Goal: Complete application form: Complete application form

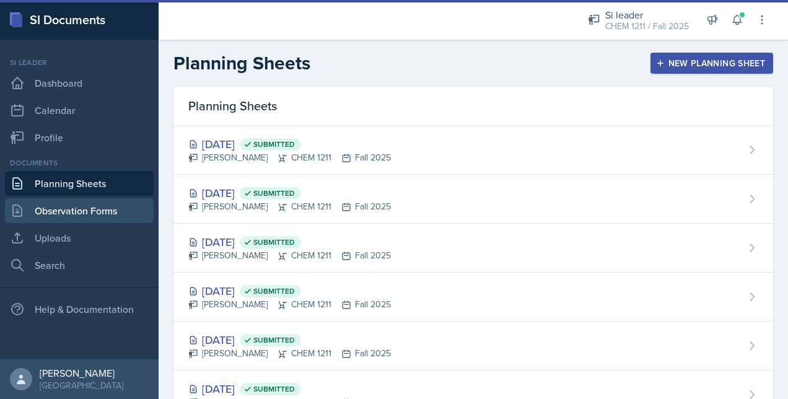
click at [97, 206] on link "Observation Forms" at bounding box center [79, 210] width 149 height 25
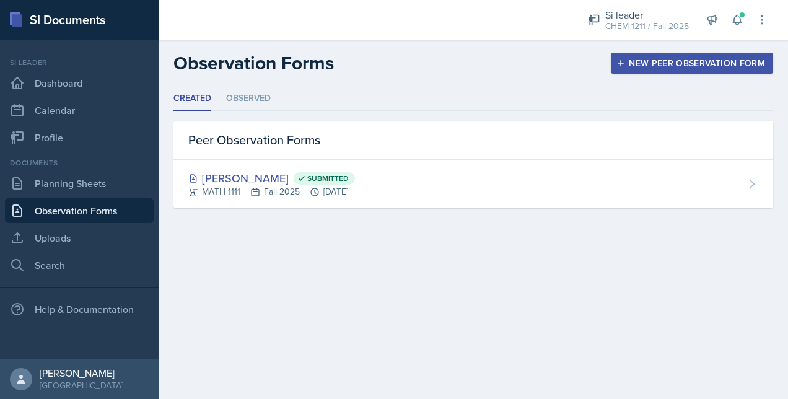
click at [716, 66] on div "New Peer Observation Form" at bounding box center [691, 63] width 146 height 10
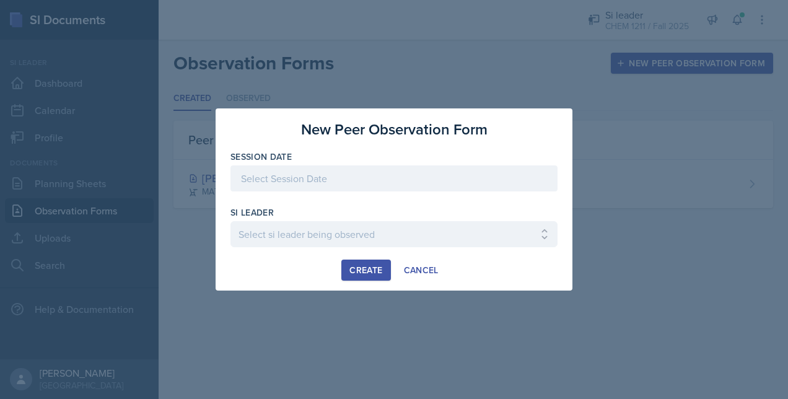
click at [278, 180] on div at bounding box center [393, 178] width 327 height 26
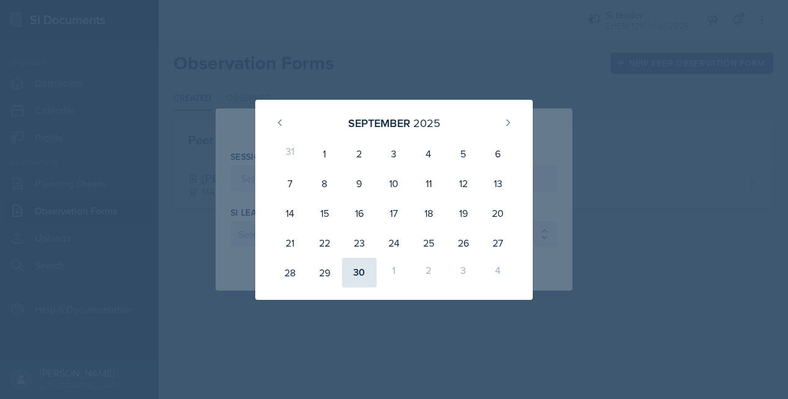
click at [353, 269] on div "30" at bounding box center [359, 273] width 35 height 30
type input "[DATE]"
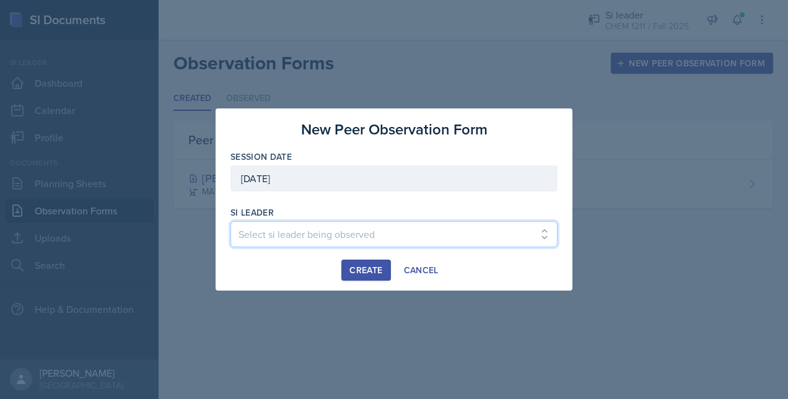
click at [270, 221] on select "Select si leader being observed [PERSON_NAME] / PSYC 2500 / The Phantoms of The…" at bounding box center [393, 234] width 327 height 26
click at [230, 221] on select "Select si leader being observed [PERSON_NAME] / PSYC 2500 / The Phantoms of The…" at bounding box center [393, 234] width 327 height 26
click at [363, 224] on select "Select si leader being observed [PERSON_NAME] / PSYC 2500 / The Phantoms of The…" at bounding box center [393, 234] width 327 height 26
select select "669a814c-3c69-41c1-9dbb-7fa8a6454c17"
click at [230, 221] on select "Select si leader being observed [PERSON_NAME] / PSYC 2500 / The Phantoms of The…" at bounding box center [393, 234] width 327 height 26
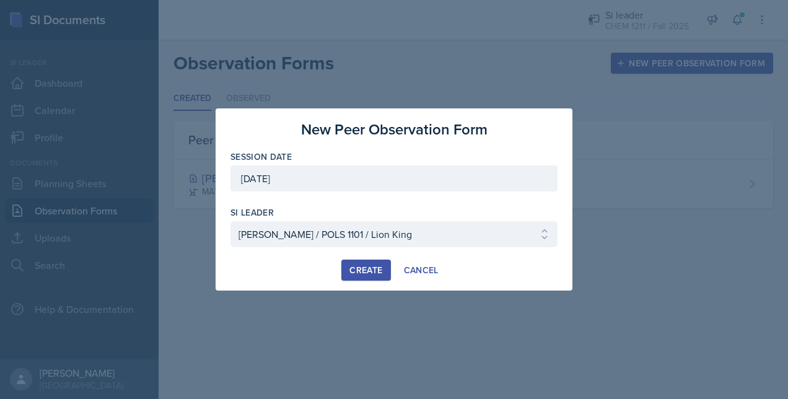
click at [371, 270] on div "Create" at bounding box center [365, 270] width 33 height 10
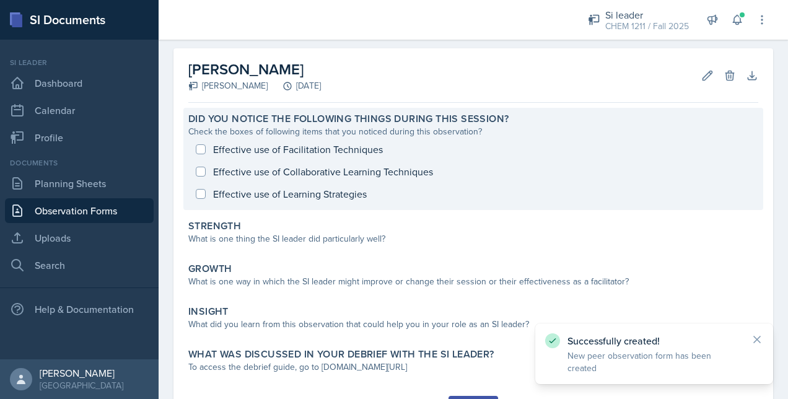
scroll to position [52, 0]
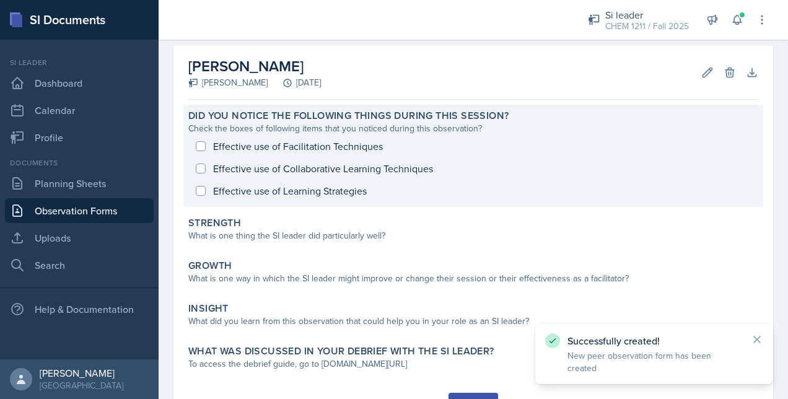
click at [293, 150] on div "Effective use of Facilitation Techniques Effective use of Collaborative Learnin…" at bounding box center [473, 168] width 570 height 67
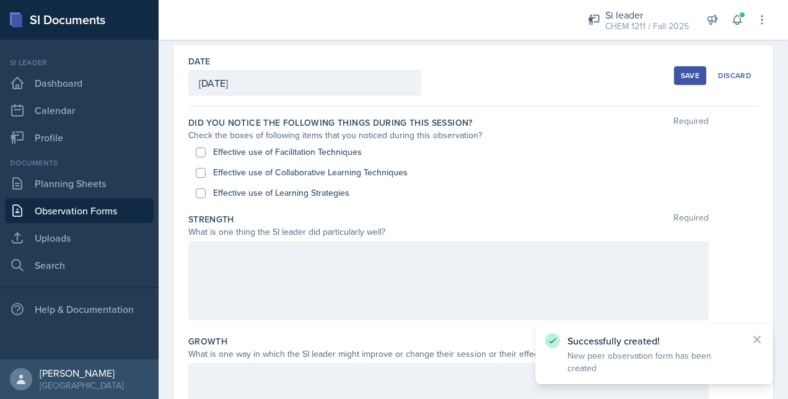
click at [270, 153] on label "Effective use of Facilitation Techniques" at bounding box center [287, 151] width 149 height 13
click at [206, 153] on input "Effective use of Facilitation Techniques" at bounding box center [201, 152] width 10 height 10
checkbox input "true"
click at [259, 171] on label "Effective use of Collaborative Learning Techniques" at bounding box center [310, 172] width 194 height 13
click at [206, 171] on input "Effective use of Collaborative Learning Techniques" at bounding box center [201, 173] width 10 height 10
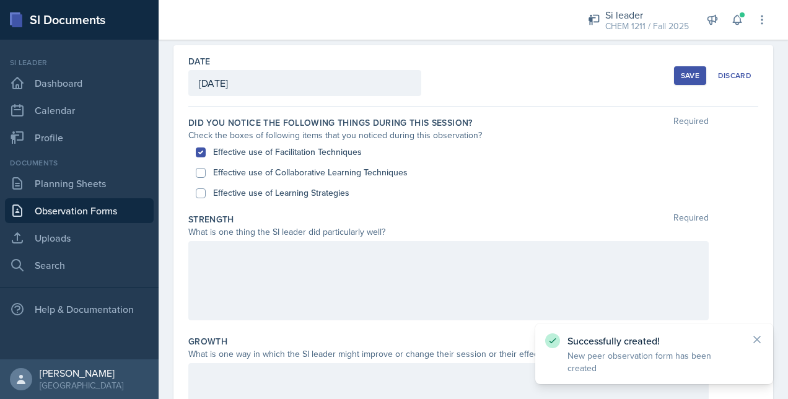
checkbox input "true"
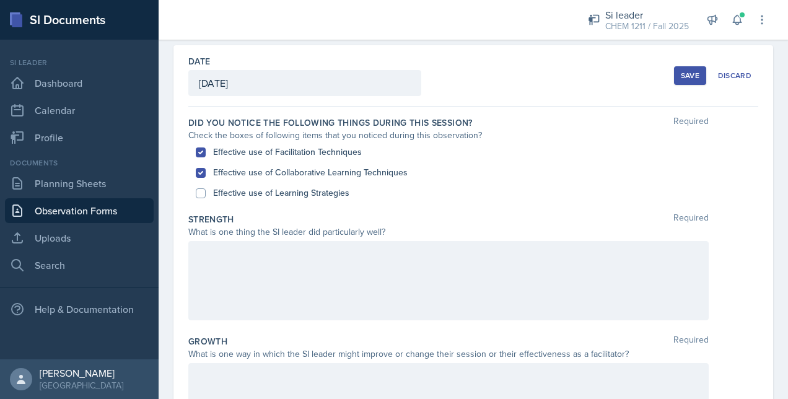
click at [239, 188] on label "Effective use of Learning Strategies" at bounding box center [281, 192] width 136 height 13
click at [206, 188] on input "Effective use of Learning Strategies" at bounding box center [201, 193] width 10 height 10
checkbox input "true"
click at [737, 25] on icon at bounding box center [737, 20] width 12 height 12
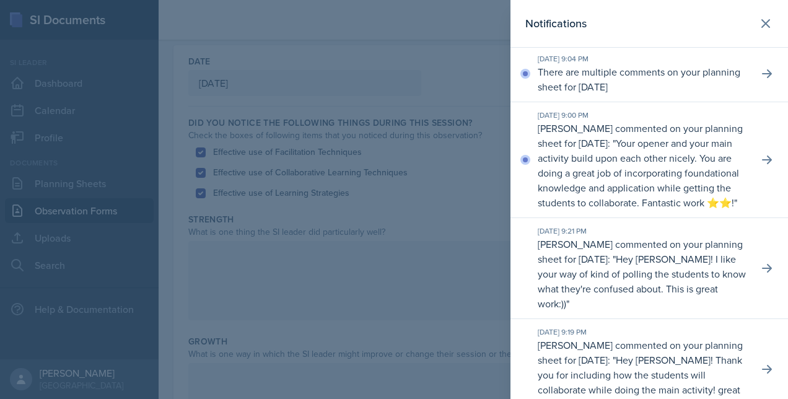
scroll to position [0, 0]
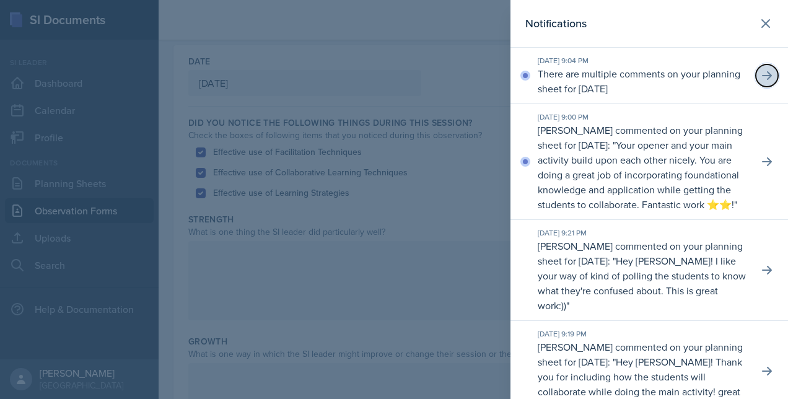
click at [763, 78] on icon at bounding box center [766, 75] width 12 height 12
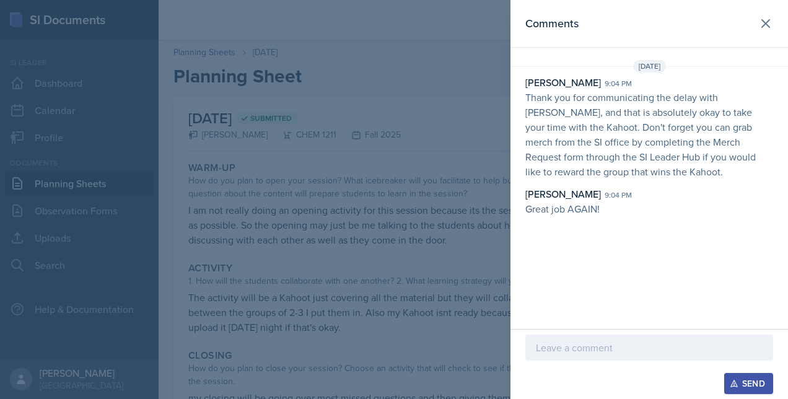
click at [569, 345] on p at bounding box center [649, 347] width 227 height 15
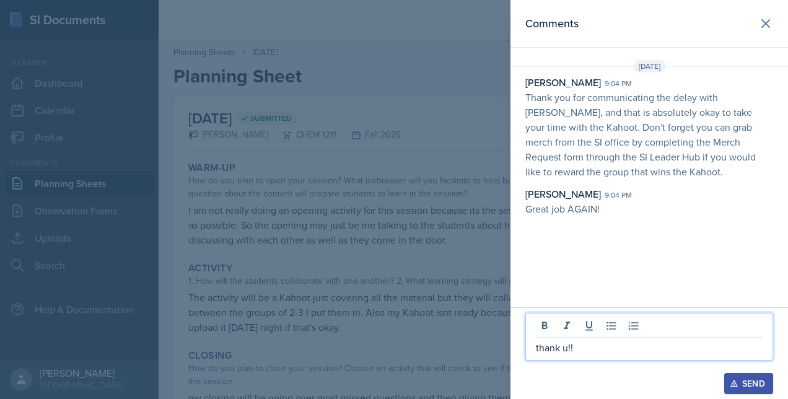
click at [742, 387] on div "Send" at bounding box center [748, 383] width 33 height 10
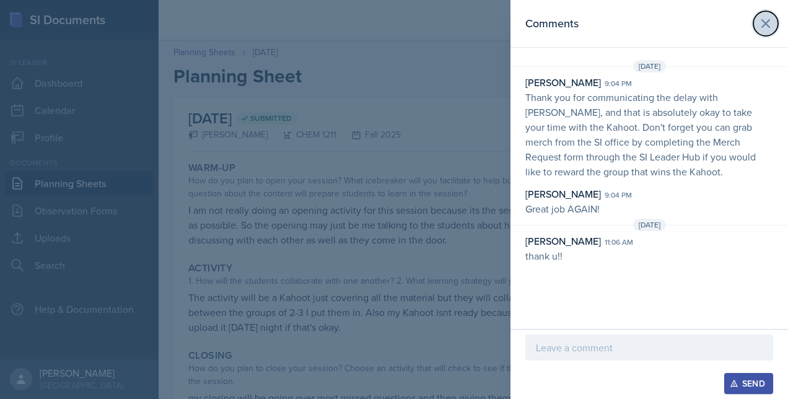
click at [763, 26] on icon at bounding box center [765, 23] width 7 height 7
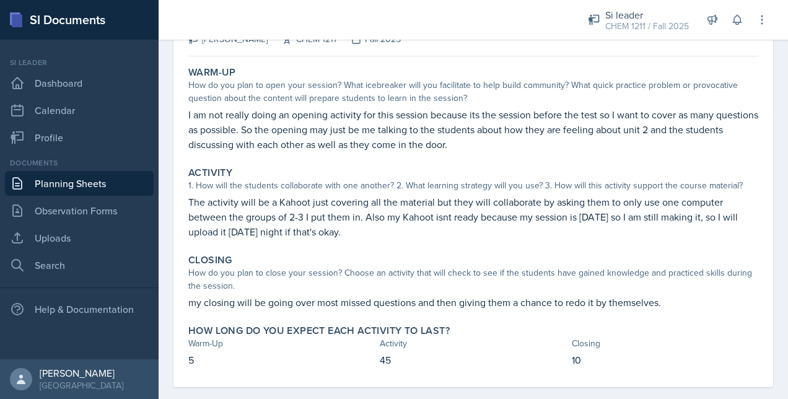
scroll to position [33, 0]
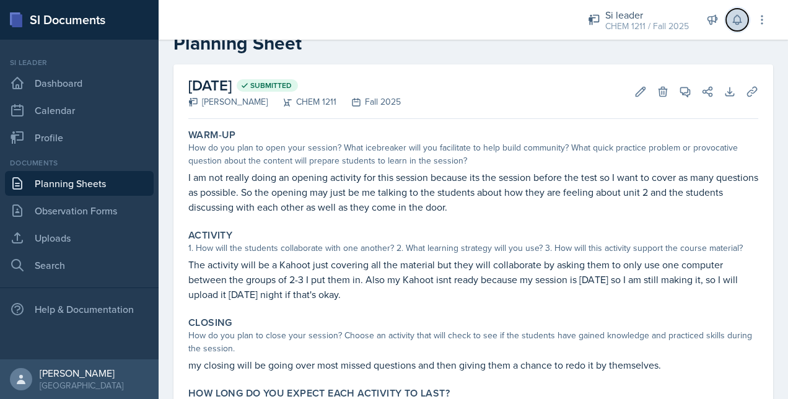
click at [739, 28] on button at bounding box center [737, 20] width 22 height 22
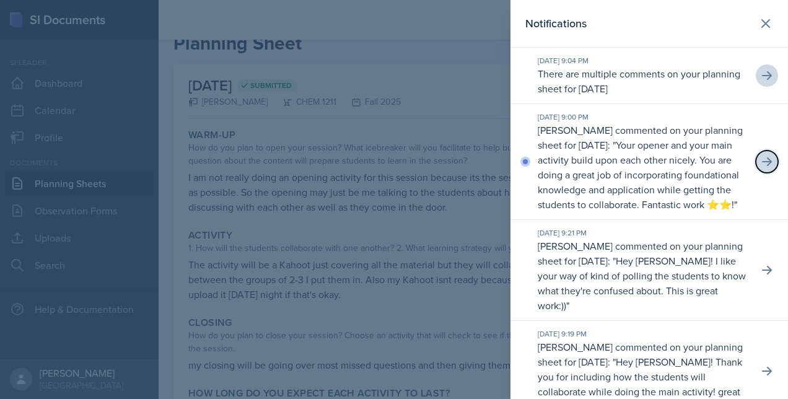
click at [762, 166] on icon at bounding box center [767, 161] width 10 height 9
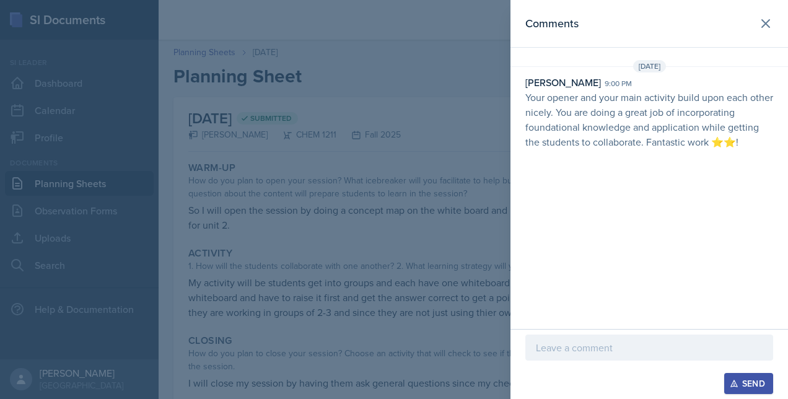
click at [456, 204] on div at bounding box center [394, 199] width 788 height 399
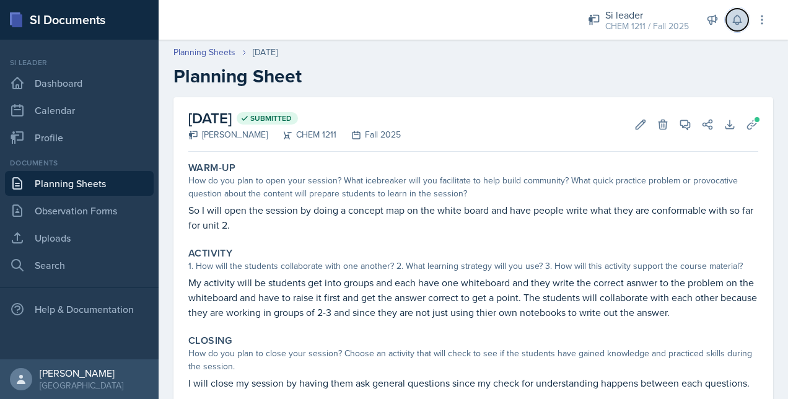
click at [730, 25] on button at bounding box center [737, 20] width 22 height 22
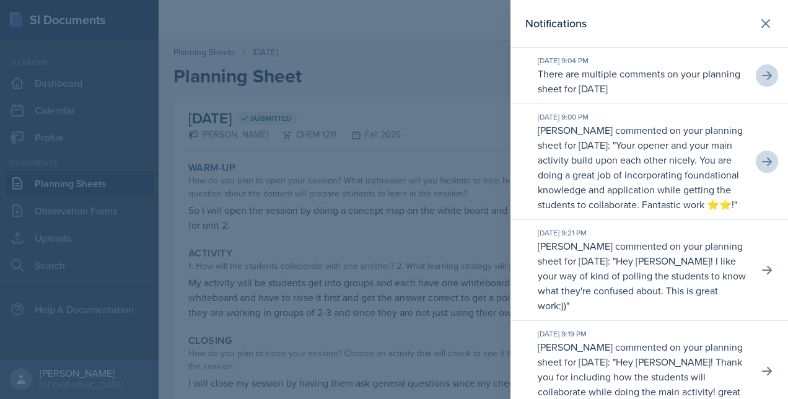
click at [156, 129] on div at bounding box center [394, 199] width 788 height 399
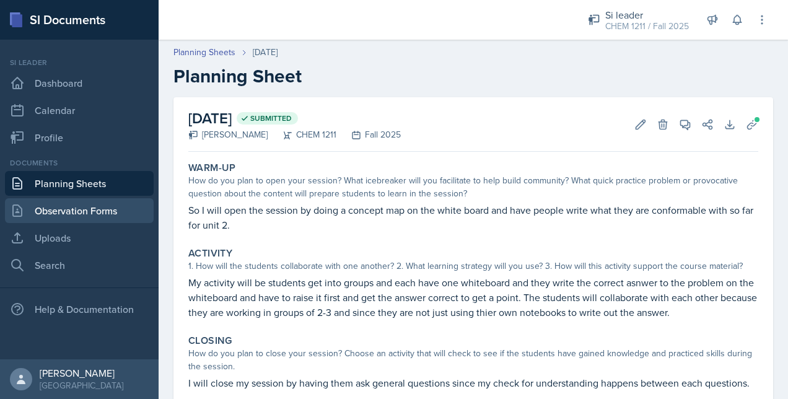
click at [72, 216] on link "Observation Forms" at bounding box center [79, 210] width 149 height 25
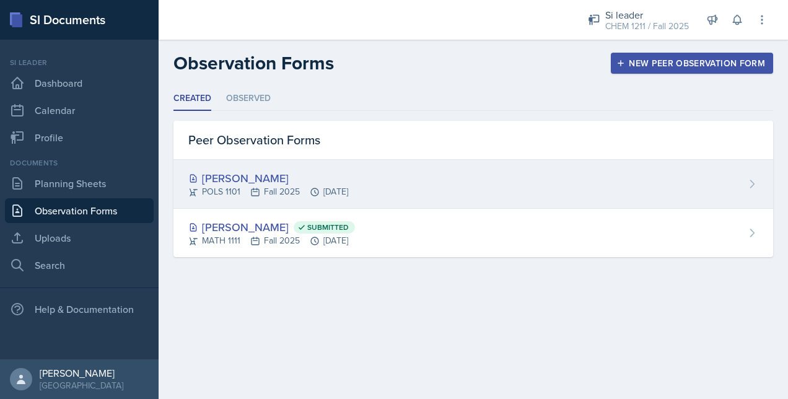
click at [285, 170] on div "[PERSON_NAME]" at bounding box center [268, 178] width 160 height 17
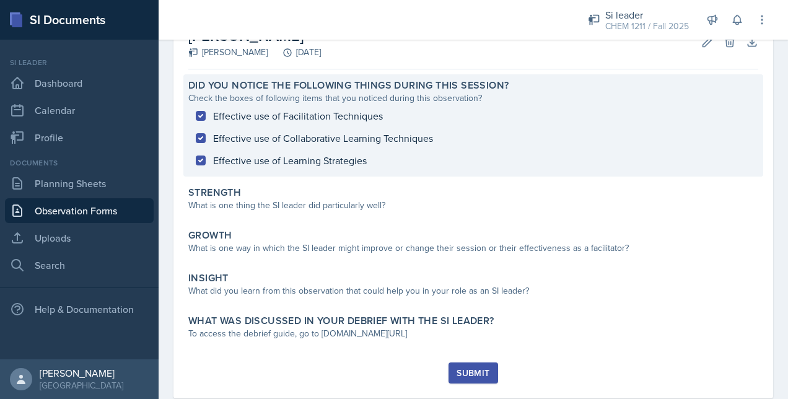
scroll to position [111, 0]
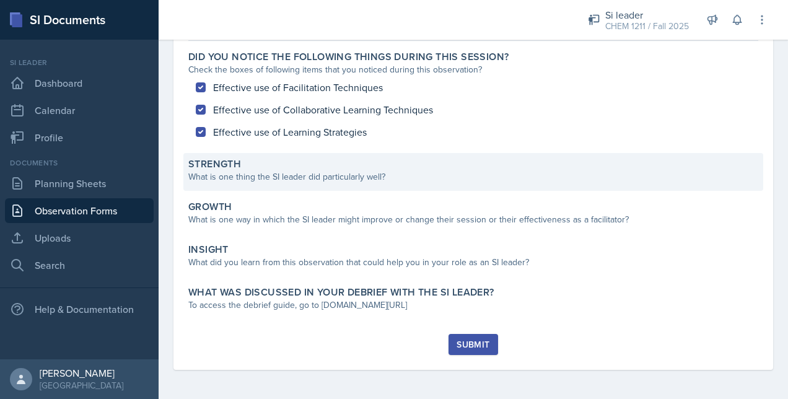
click at [354, 184] on div "Strength What is one thing the SI leader did particularly well?" at bounding box center [472, 172] width 579 height 38
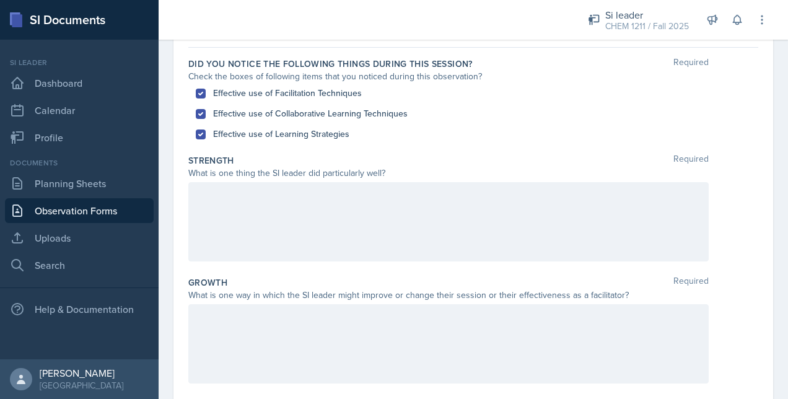
click at [322, 210] on div at bounding box center [448, 221] width 520 height 79
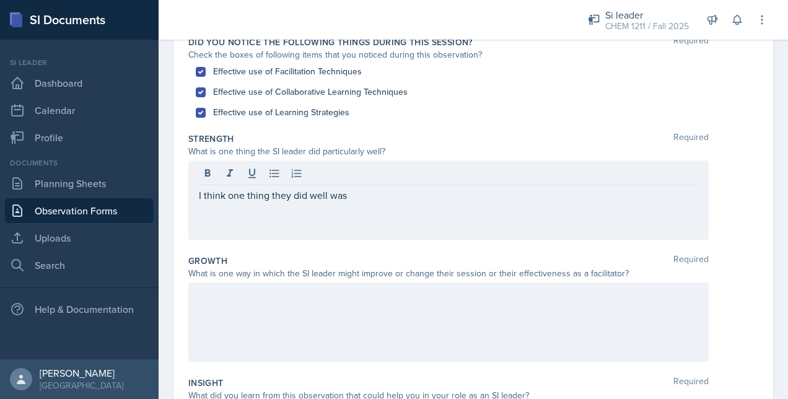
click at [395, 172] on div at bounding box center [448, 175] width 499 height 20
click at [378, 186] on div "I think one thing they did well was" at bounding box center [448, 199] width 520 height 79
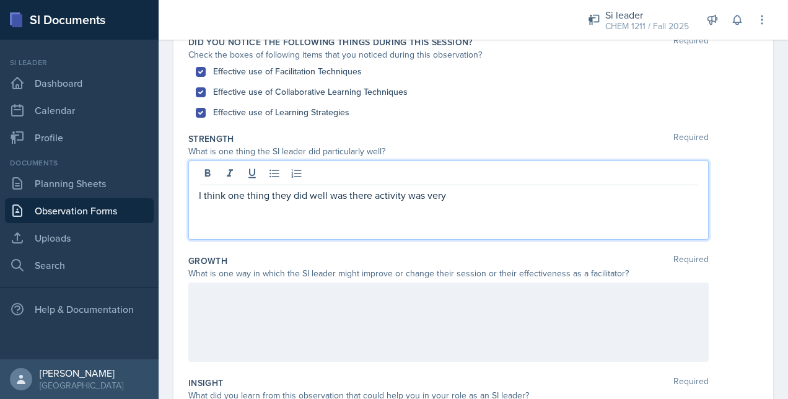
click at [446, 202] on div "I think one thing they did well was there activity was very" at bounding box center [448, 199] width 520 height 79
click at [448, 190] on p "I think one thing they did well was there activity was very" at bounding box center [448, 195] width 499 height 15
click at [569, 202] on div "I think one thing they did well was there activity was very good and interactiv…" at bounding box center [448, 199] width 520 height 79
click at [563, 191] on p "I think one thing they did well was there activity was very good and interactiv…" at bounding box center [448, 195] width 499 height 15
click at [622, 201] on p "I think one thing they did well was their activity was very good and interactiv…" at bounding box center [448, 195] width 499 height 15
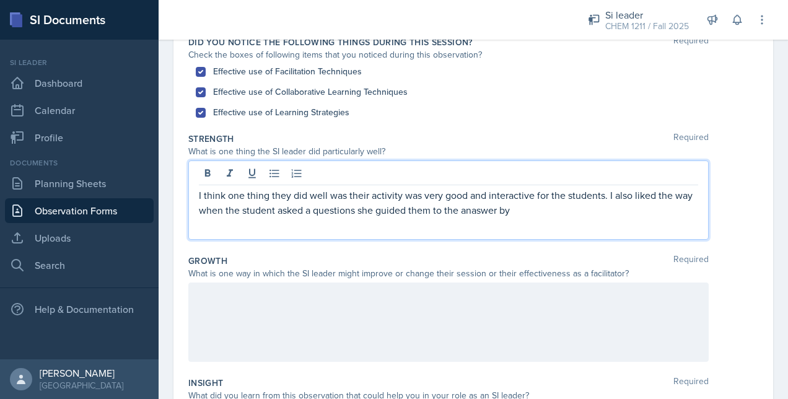
click at [540, 210] on p "I think one thing they did well was their activity was very good and interactiv…" at bounding box center [448, 203] width 499 height 30
click at [492, 209] on p "I think one thing they did well was their activity was very good and interactiv…" at bounding box center [448, 203] width 499 height 30
click at [524, 212] on p "I think one thing they did well was their activity was very good and interactiv…" at bounding box center [448, 203] width 499 height 30
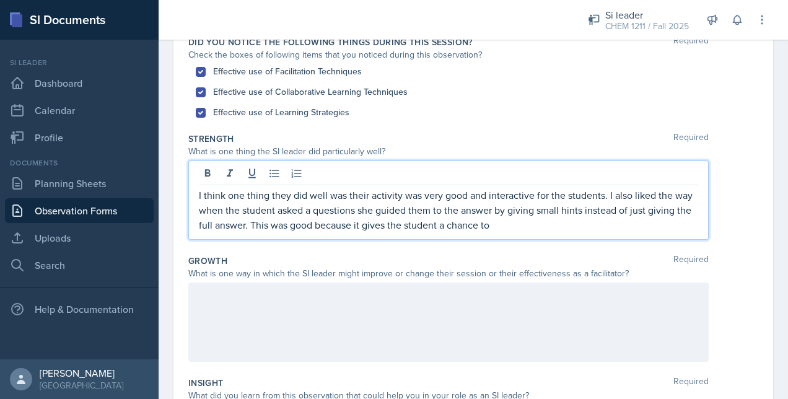
click at [563, 227] on p "I think one thing they did well was their activity was very good and interactiv…" at bounding box center [448, 210] width 499 height 45
click at [499, 327] on div at bounding box center [448, 321] width 520 height 79
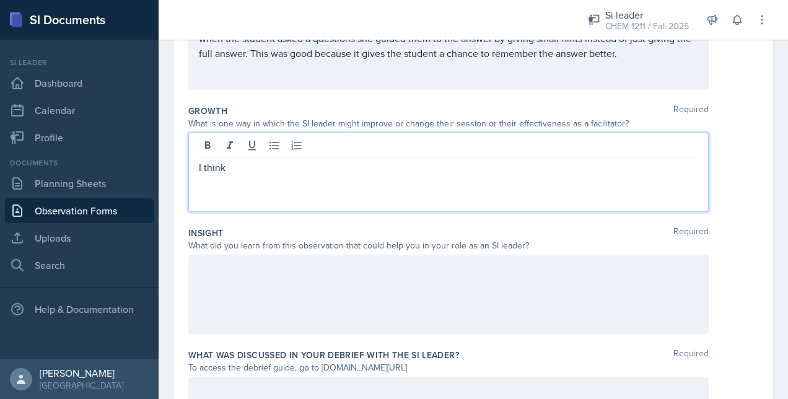
scroll to position [277, 0]
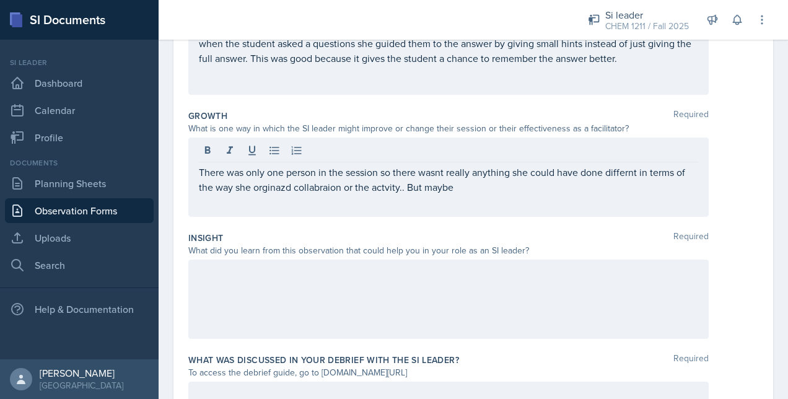
click at [337, 198] on div "There was only one person in the session so there wasnt really anything she cou…" at bounding box center [448, 176] width 520 height 79
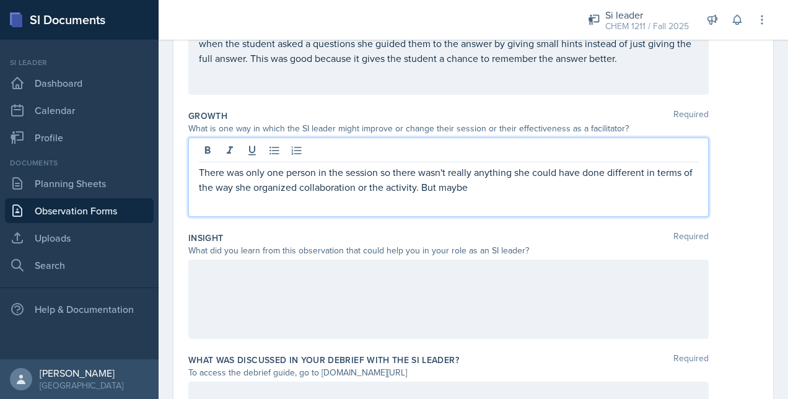
click at [494, 194] on div "There was only one person in the session so there wasn't really anything she co…" at bounding box center [448, 176] width 520 height 79
click at [489, 187] on p "There was only one person in the session so there wasn't really anything she co…" at bounding box center [448, 180] width 499 height 30
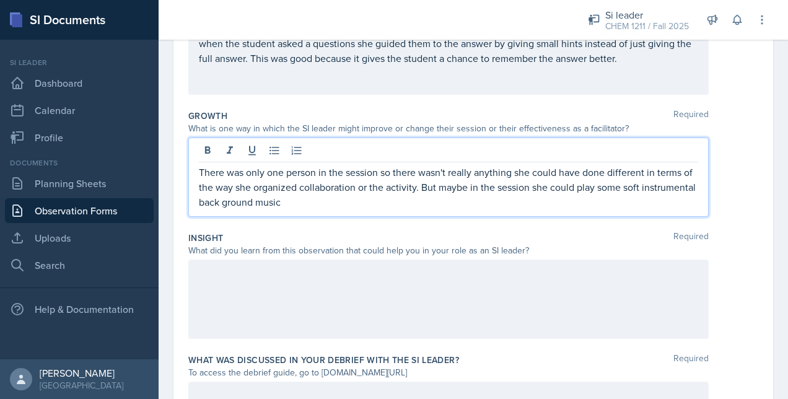
click at [317, 205] on p "There was only one person in the session so there wasn't really anything she co…" at bounding box center [448, 187] width 499 height 45
click at [350, 204] on p "There was only one person in the session so there wasn't really anything she co…" at bounding box center [448, 187] width 499 height 45
click at [246, 285] on div at bounding box center [448, 298] width 520 height 79
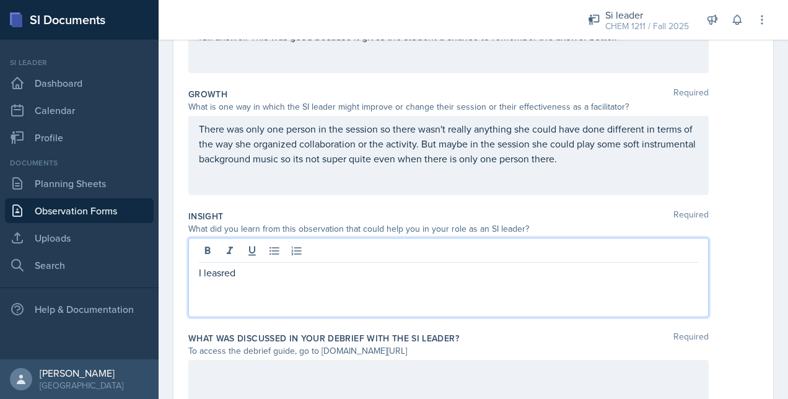
click at [260, 275] on p "I leasred" at bounding box center [448, 272] width 499 height 15
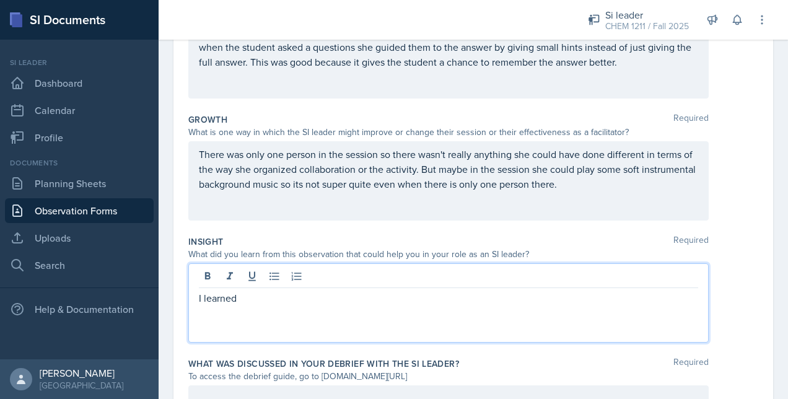
scroll to position [276, 0]
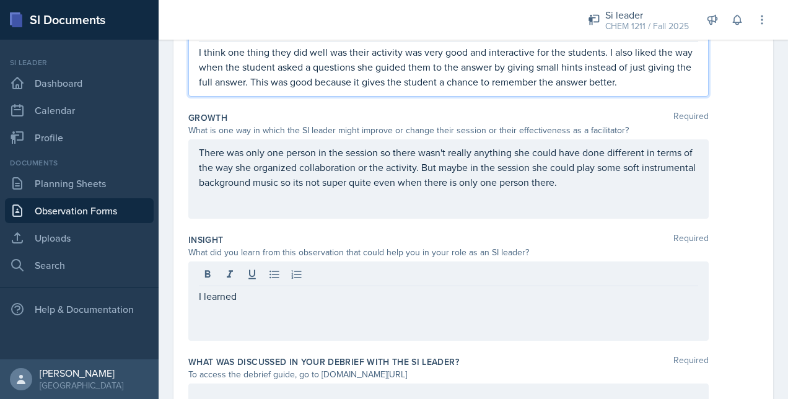
click at [669, 58] on p "I think one thing they did well was their activity was very good and interactiv…" at bounding box center [448, 67] width 499 height 45
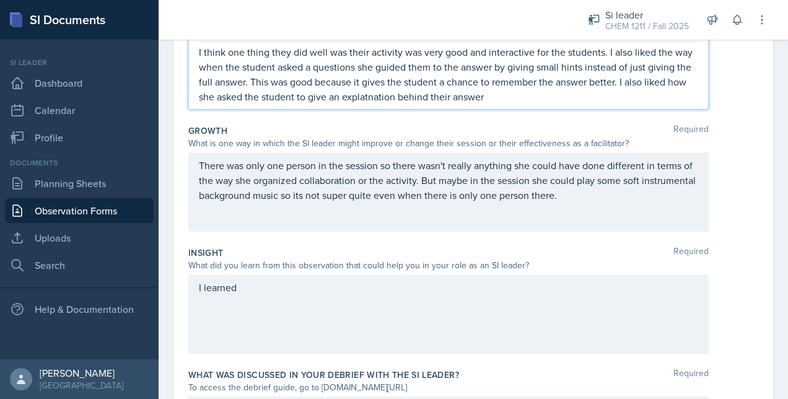
click at [391, 144] on div "What is one way in which the SI leader might improve or change their session or…" at bounding box center [448, 143] width 520 height 13
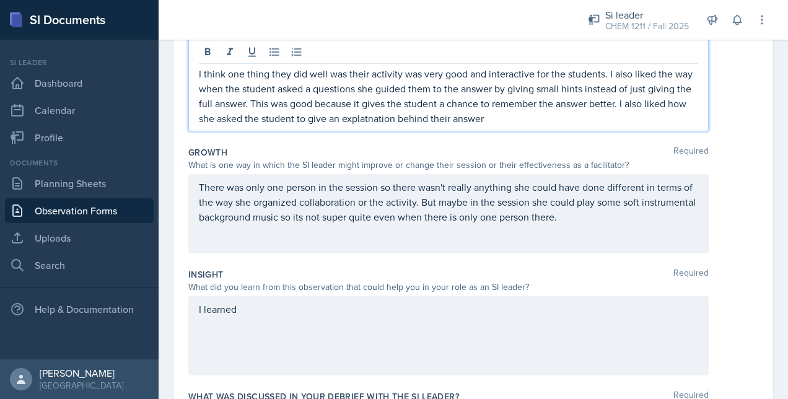
click at [402, 97] on p "I think one thing they did well was their activity was very good and interactiv…" at bounding box center [448, 95] width 499 height 59
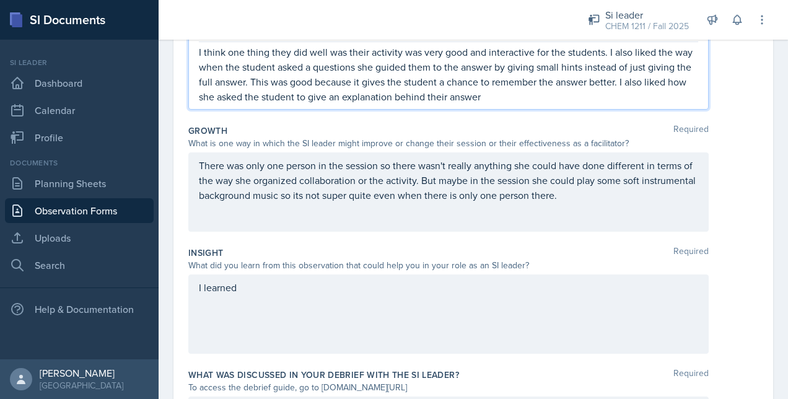
click at [537, 99] on p "I think one thing they did well was their activity was very good and interactiv…" at bounding box center [448, 74] width 499 height 59
click at [638, 99] on p "I think one thing they did well was their activity was very good and interactiv…" at bounding box center [448, 74] width 499 height 59
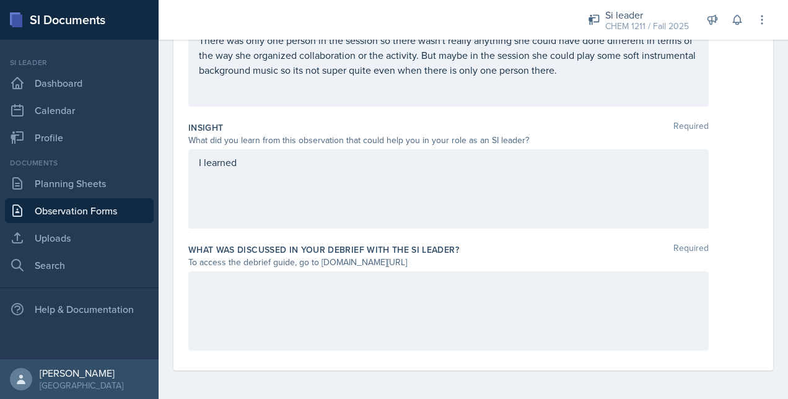
click at [363, 145] on div "What did you learn from this observation that could help you in your role as an…" at bounding box center [448, 140] width 520 height 13
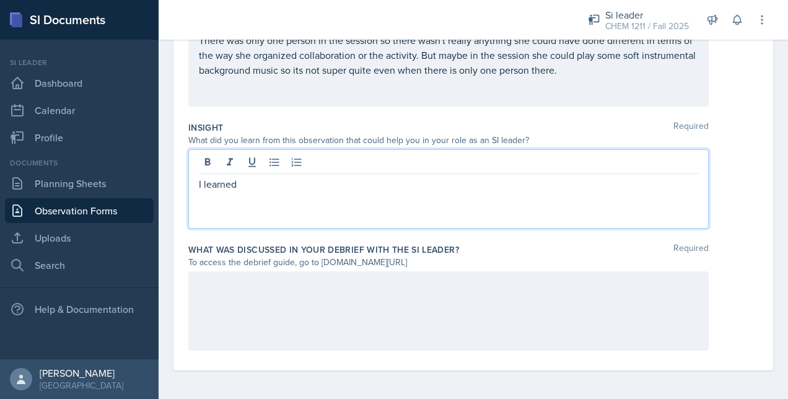
click at [265, 155] on div "I learned" at bounding box center [448, 188] width 520 height 79
click at [482, 180] on p "I learned that you can do a fill in the blanks activity on" at bounding box center [448, 183] width 499 height 15
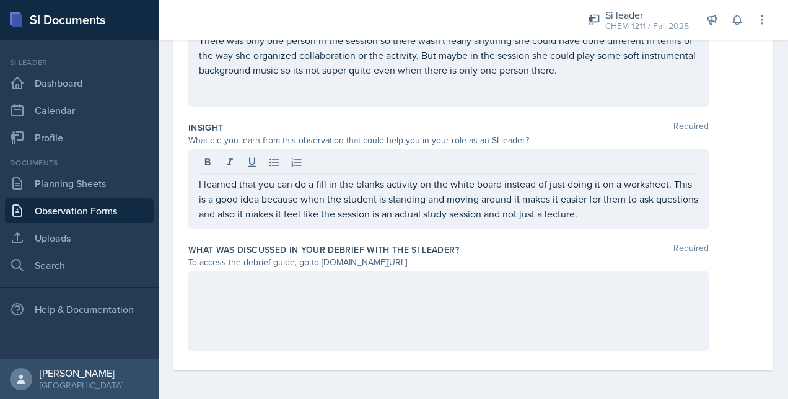
click at [399, 307] on div at bounding box center [448, 310] width 520 height 79
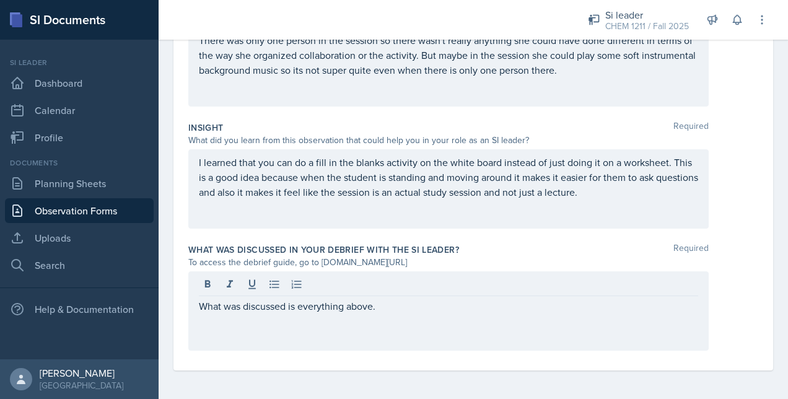
drag, startPoint x: 321, startPoint y: 259, endPoint x: 526, endPoint y: 259, distance: 204.9
click at [526, 259] on div "To access the debrief guide, go to [DOMAIN_NAME][URL]" at bounding box center [448, 262] width 520 height 13
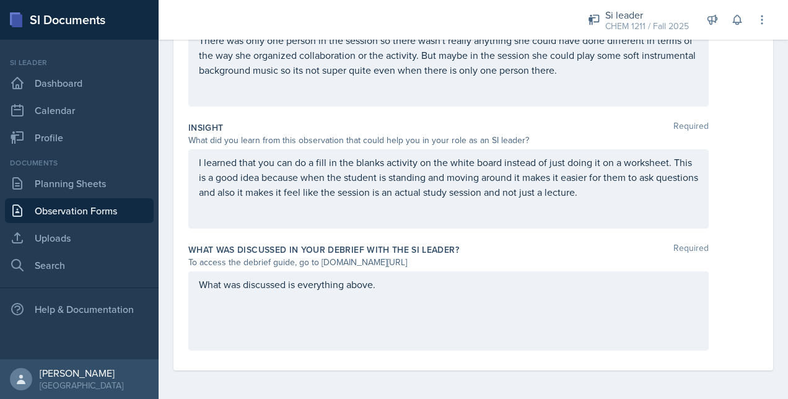
copy div "[DOMAIN_NAME][URL]"
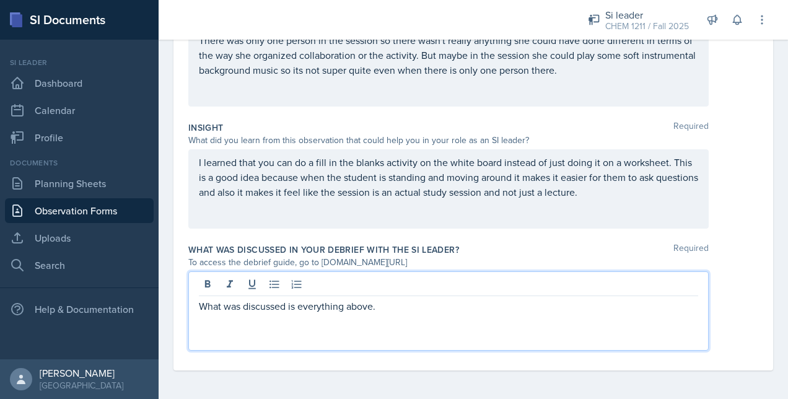
click at [497, 286] on div "What was discussed is everything above." at bounding box center [448, 310] width 520 height 79
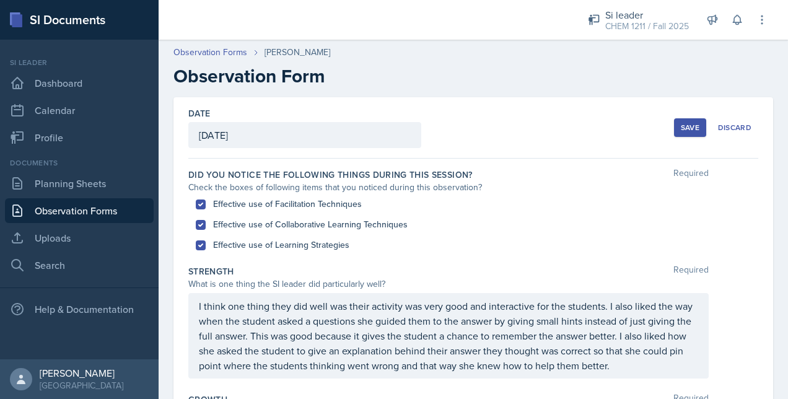
scroll to position [7, 0]
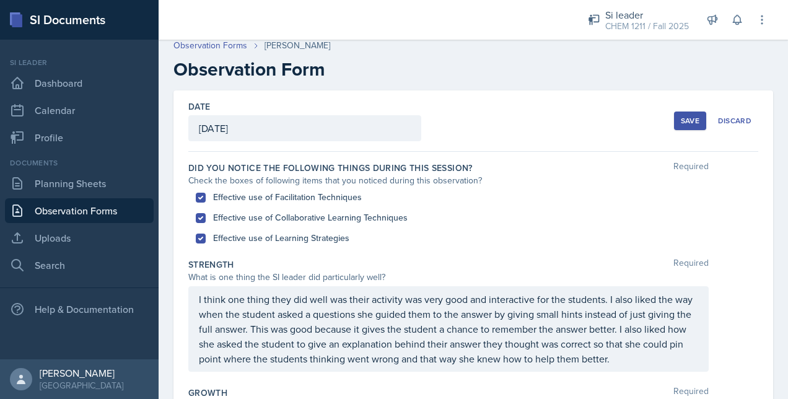
click at [681, 116] on div "Save" at bounding box center [689, 121] width 19 height 10
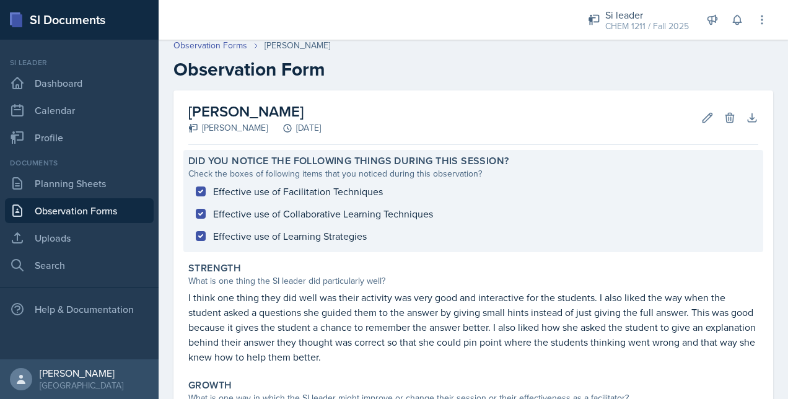
scroll to position [289, 0]
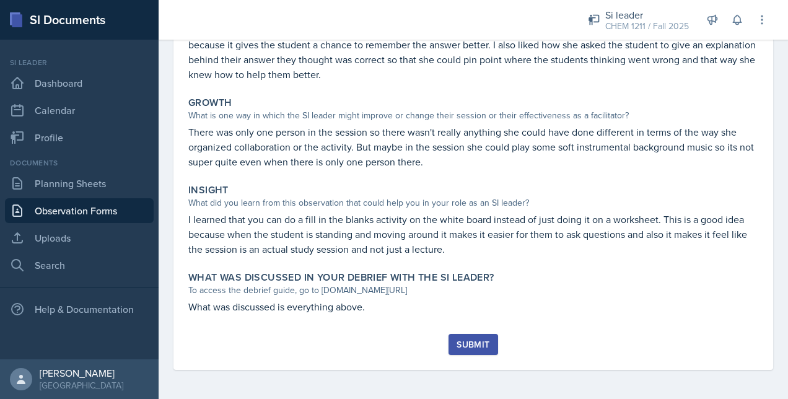
click at [456, 344] on div "Submit" at bounding box center [472, 344] width 33 height 10
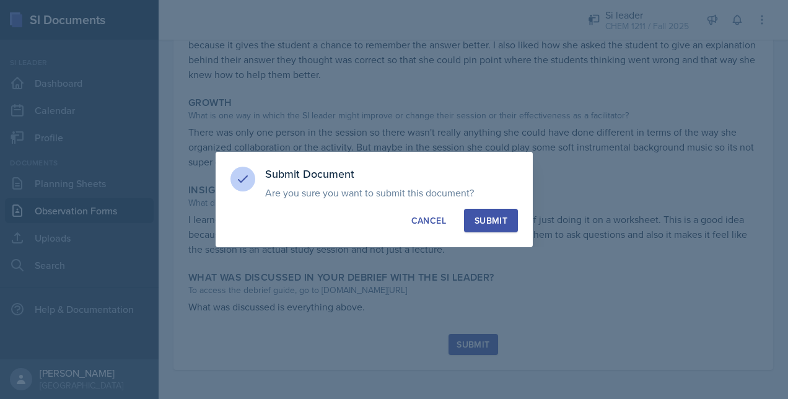
click at [494, 213] on button "Submit" at bounding box center [491, 221] width 54 height 24
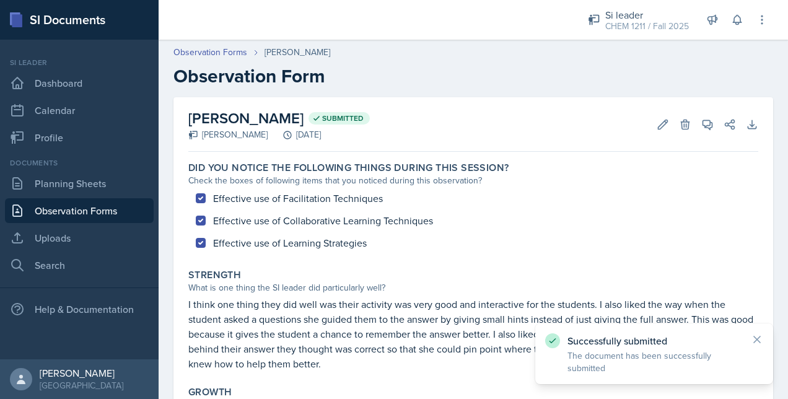
scroll to position [254, 0]
